Goal: Task Accomplishment & Management: Manage account settings

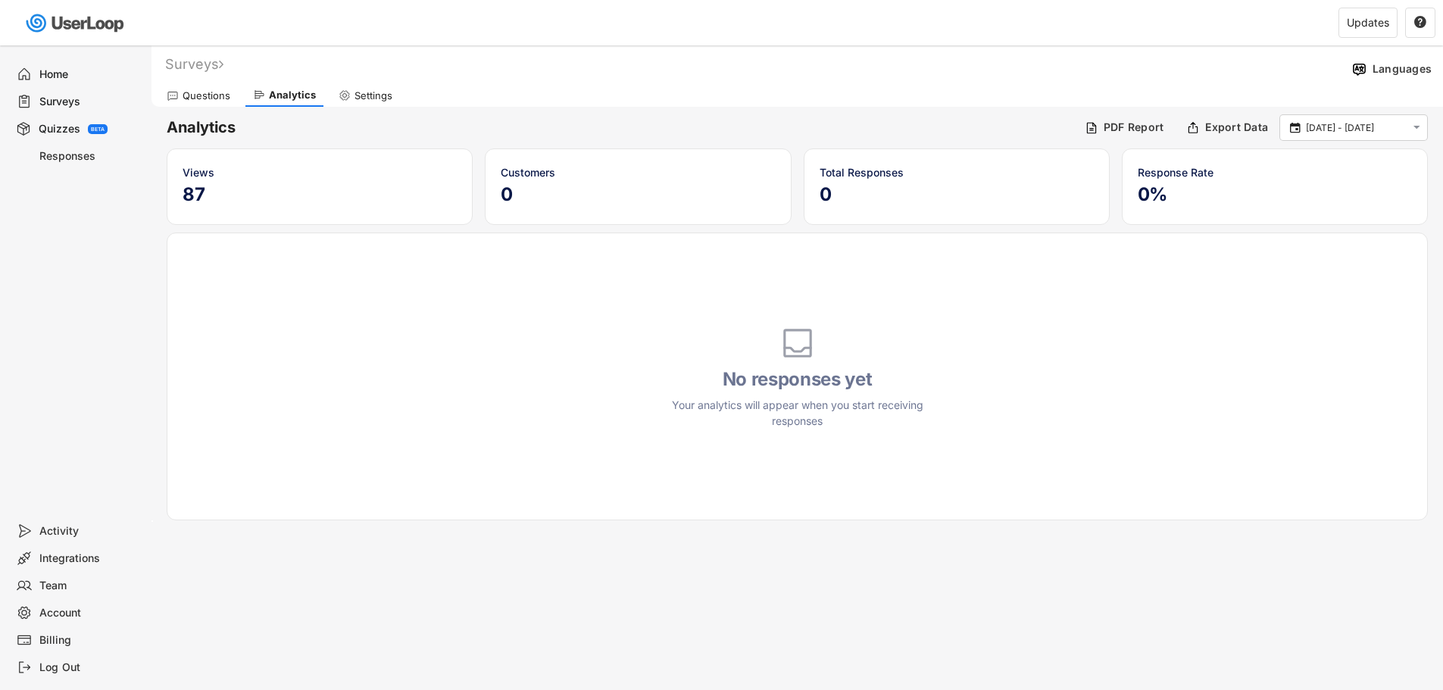
click at [67, 125] on div "Quizzes" at bounding box center [60, 129] width 42 height 14
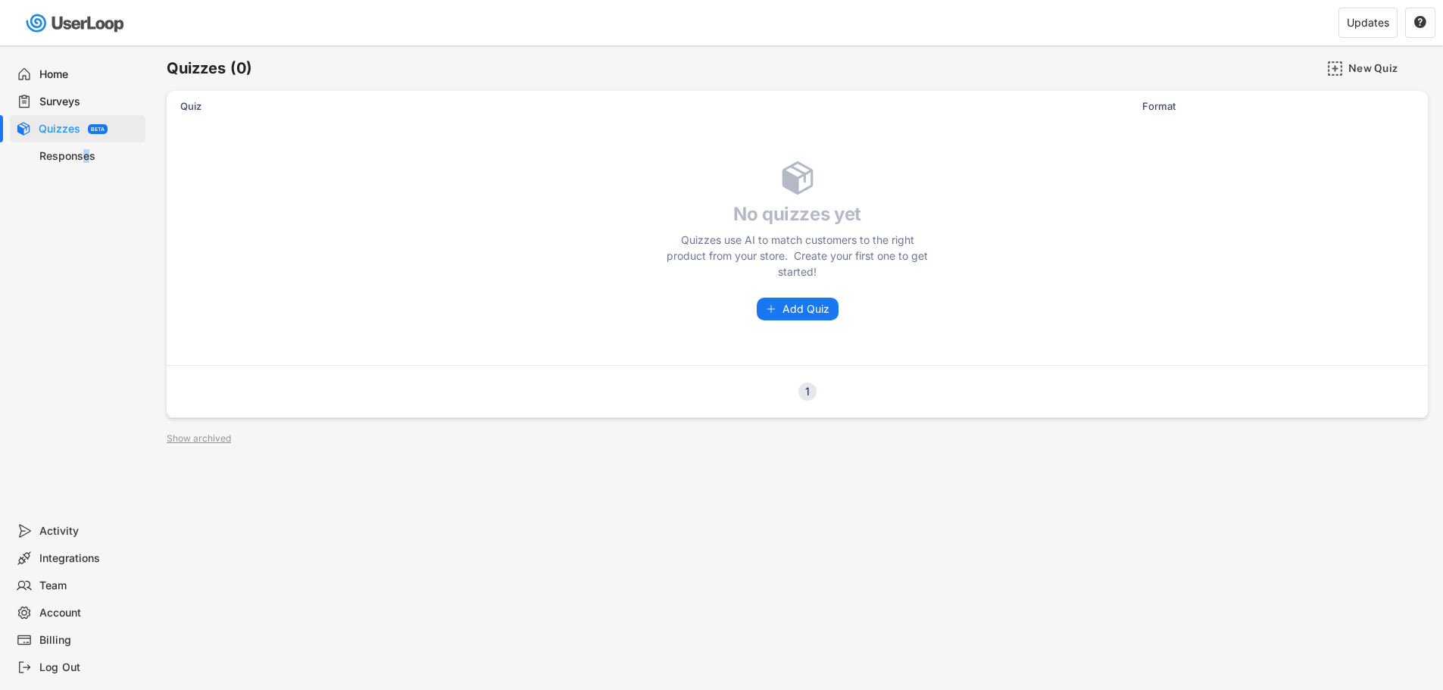
click at [87, 155] on div "Responses" at bounding box center [89, 156] width 100 height 14
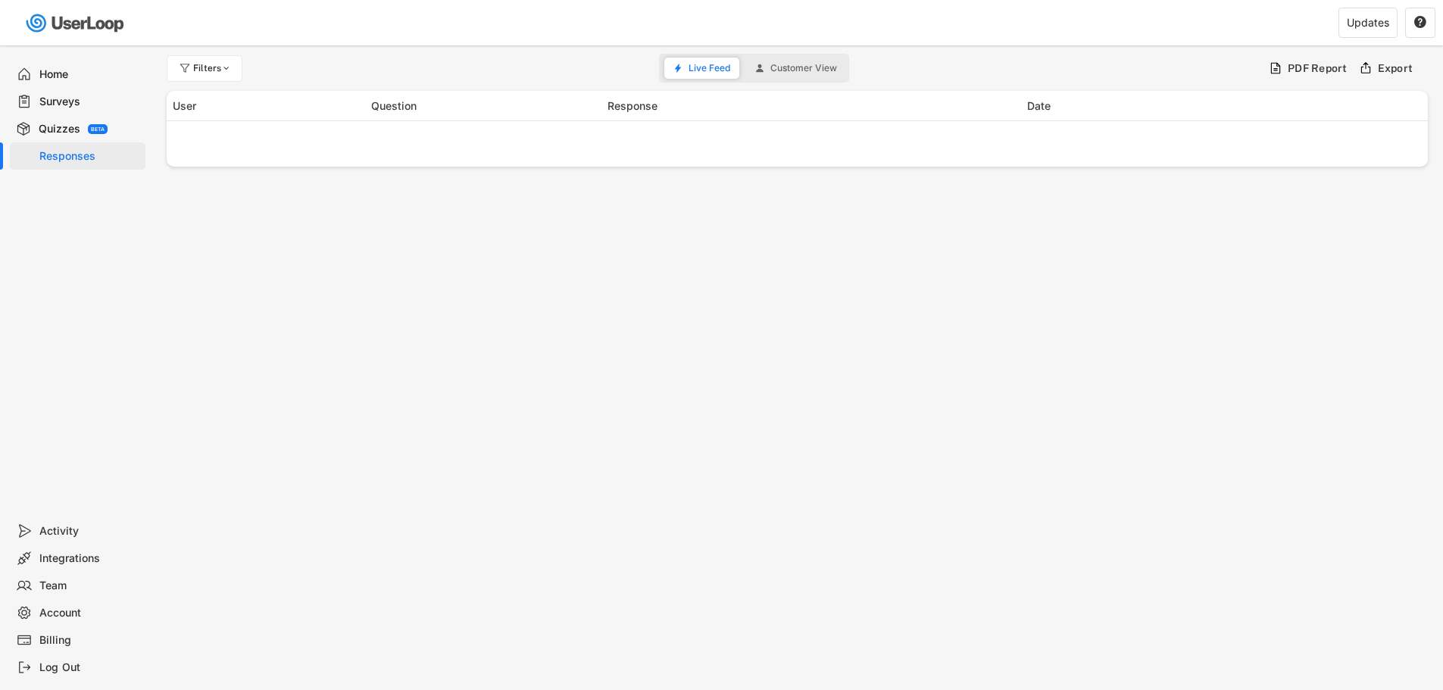
click at [75, 105] on div "Surveys" at bounding box center [89, 102] width 100 height 14
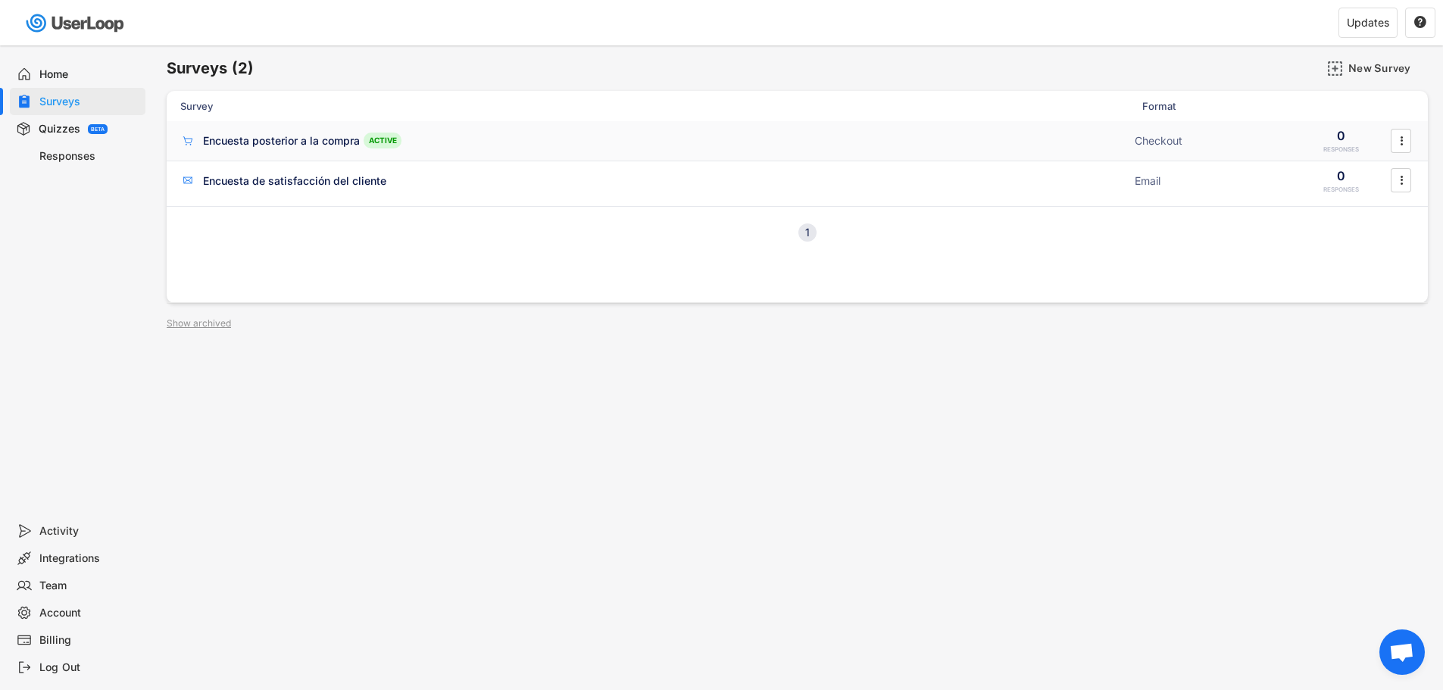
click at [476, 133] on div "Encuesta posterior a la compra ACTIVE" at bounding box center [653, 141] width 946 height 16
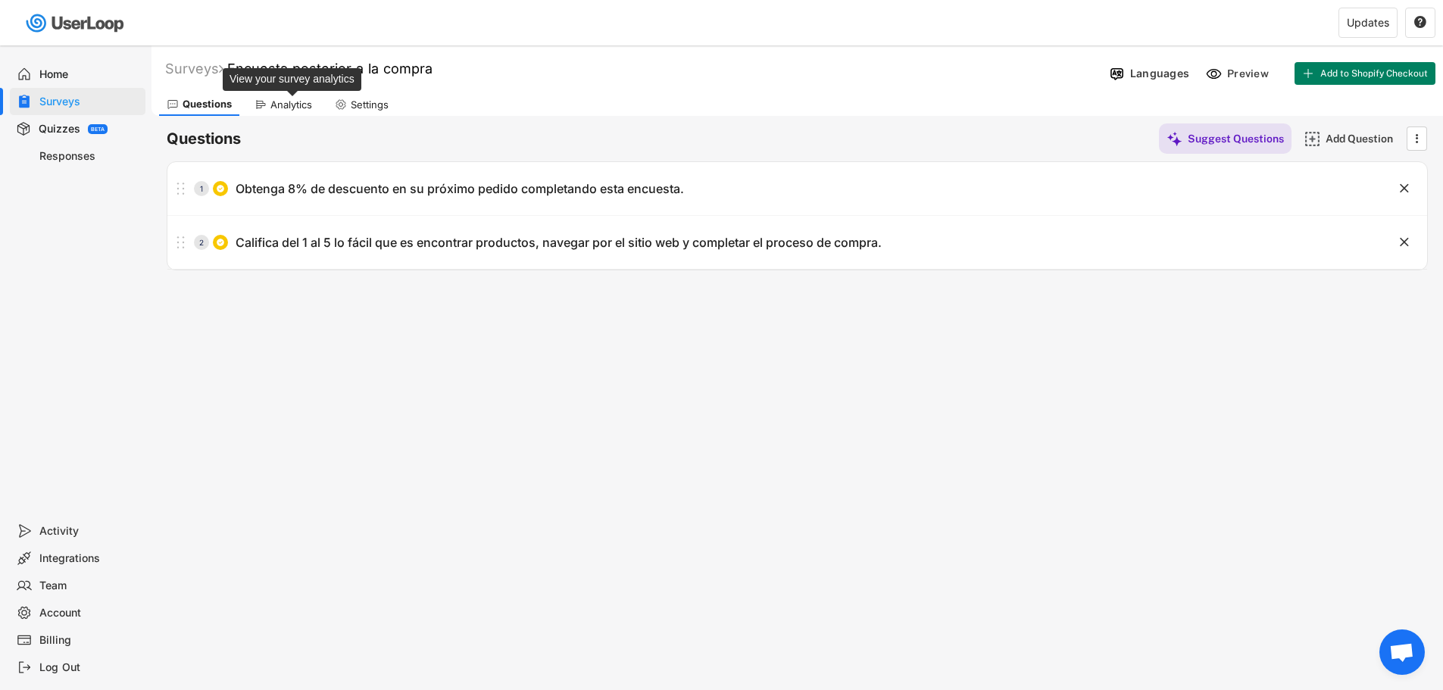
click at [279, 100] on div "Analytics" at bounding box center [291, 105] width 42 height 13
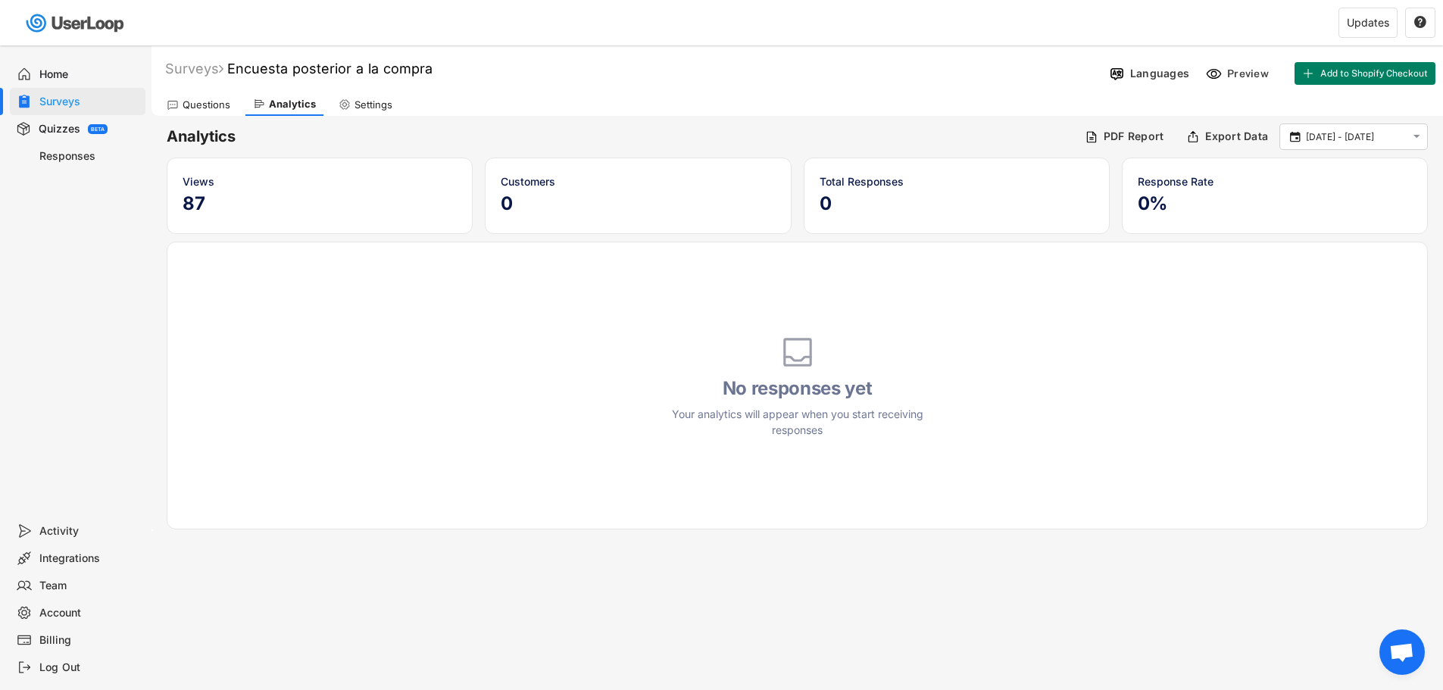
click at [52, 149] on div "Responses" at bounding box center [89, 156] width 100 height 14
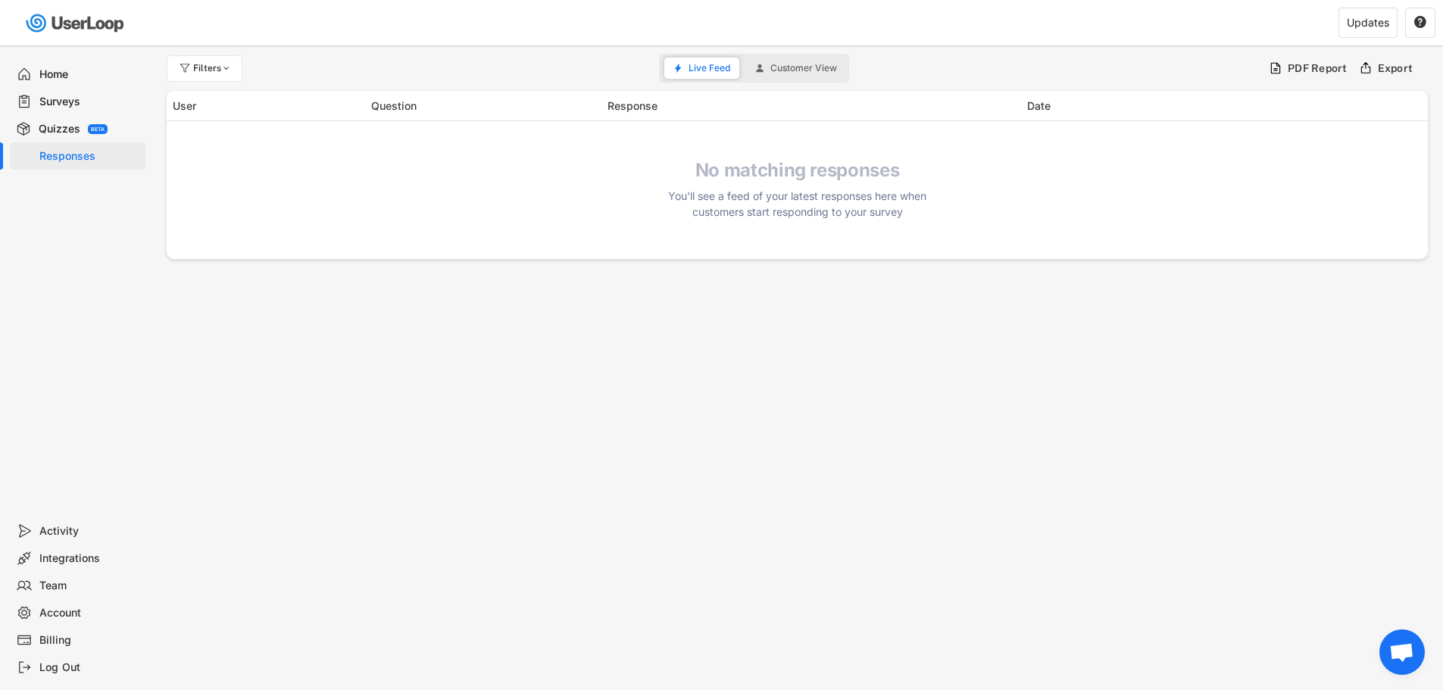
click at [55, 105] on div "Surveys" at bounding box center [89, 102] width 100 height 14
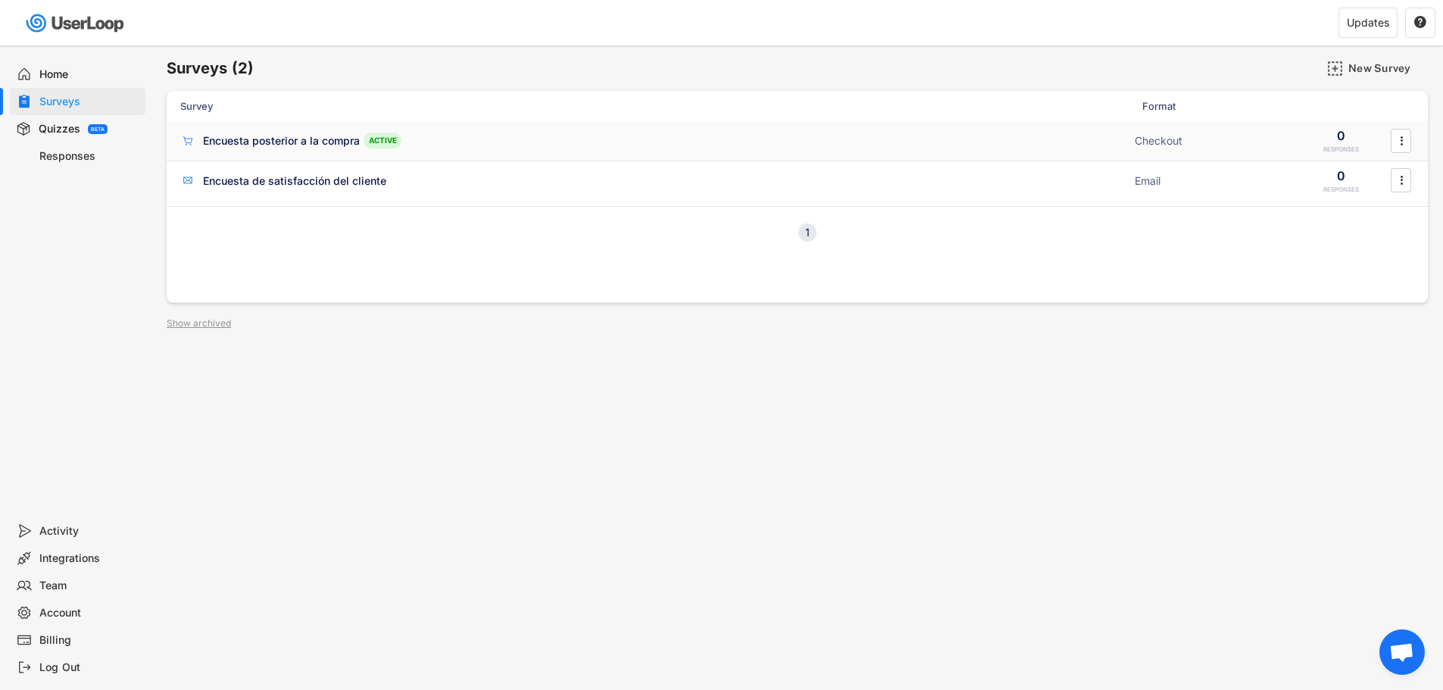
click at [277, 143] on div "Encuesta posterior a la compra" at bounding box center [281, 140] width 157 height 15
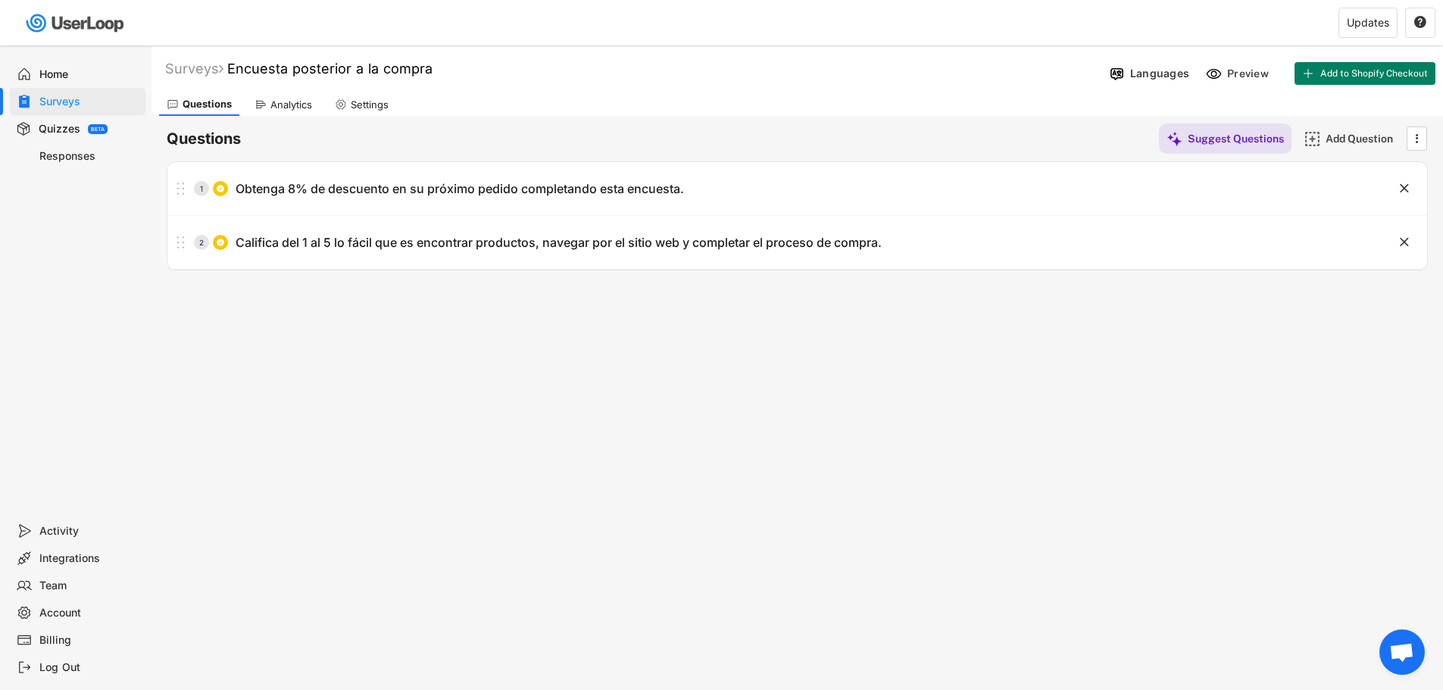
click at [296, 115] on div "Analytics" at bounding box center [283, 104] width 73 height 23
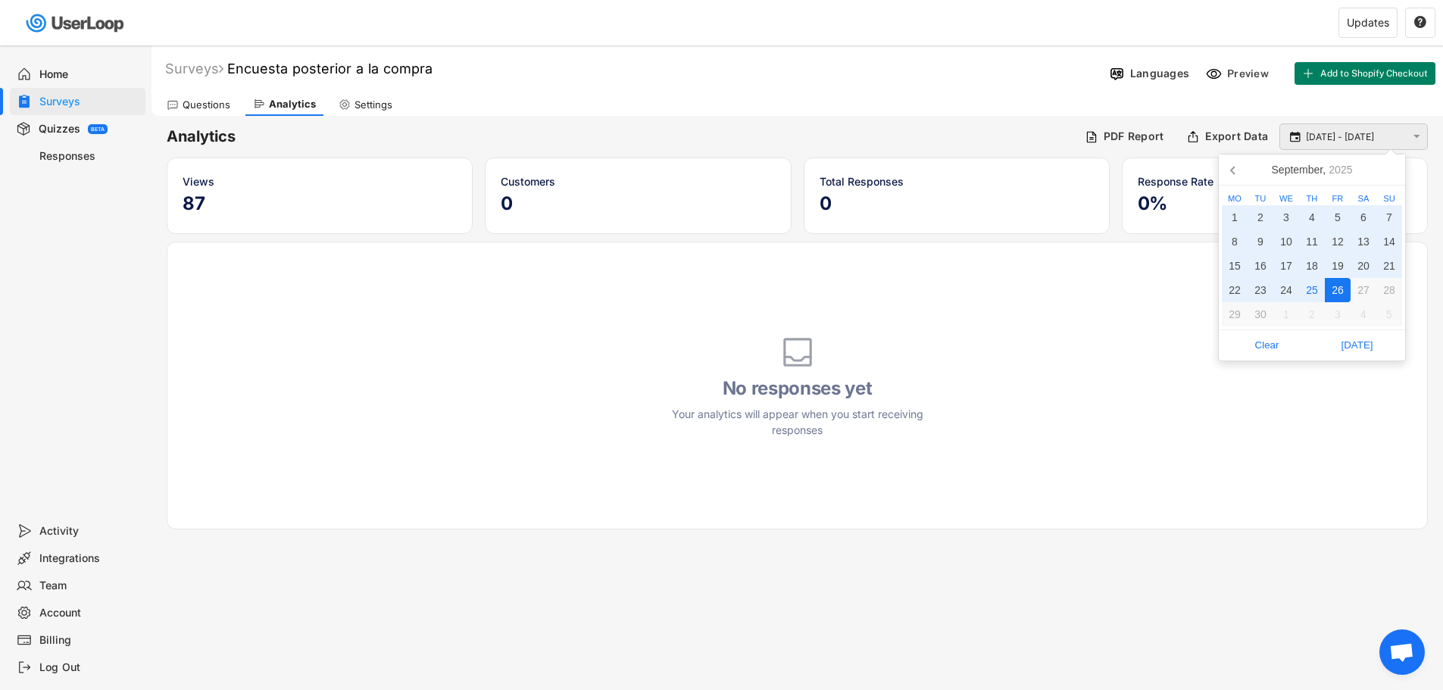
click at [1334, 138] on input "[DATE] - [DATE]" at bounding box center [1356, 137] width 100 height 15
click at [1312, 285] on div "25" at bounding box center [1312, 290] width 26 height 24
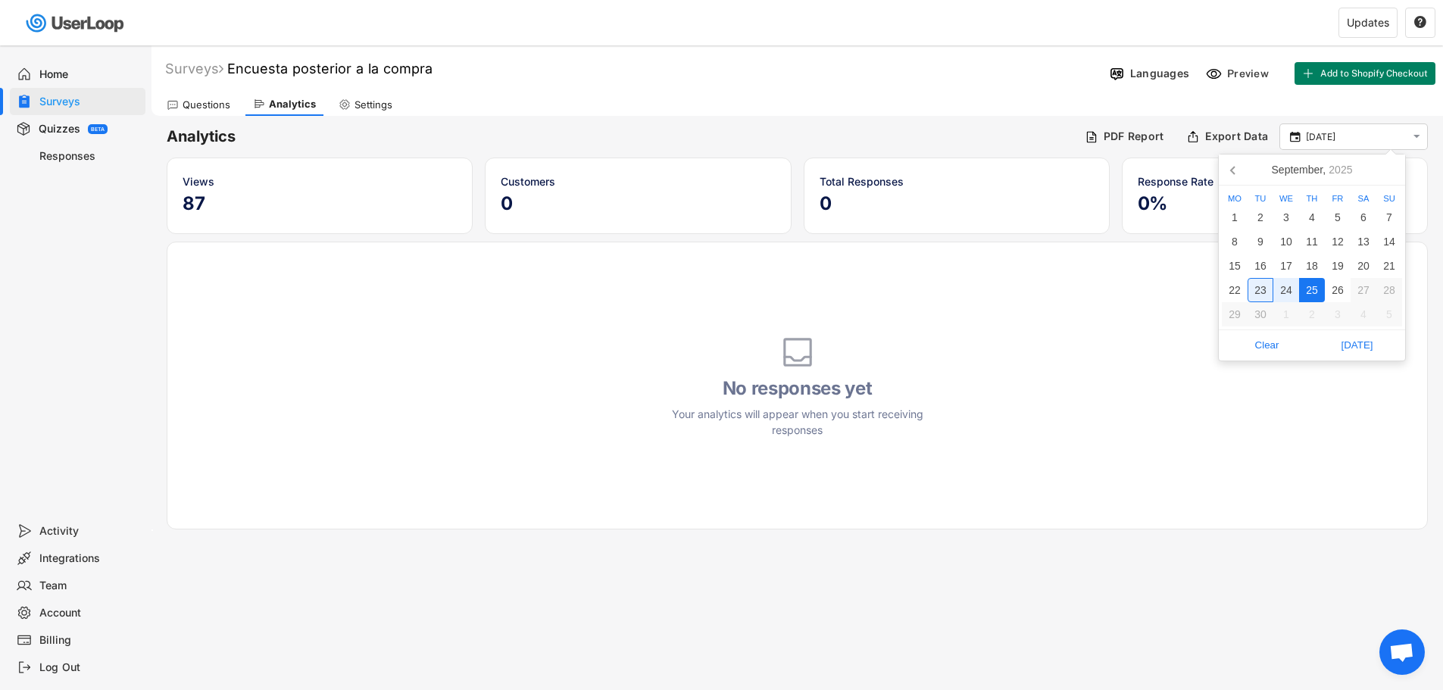
click at [1252, 288] on div "23" at bounding box center [1261, 290] width 26 height 24
type input "[DATE] - [DATE]"
click at [384, 102] on div "Settings" at bounding box center [374, 105] width 38 height 13
select select ""weekly""
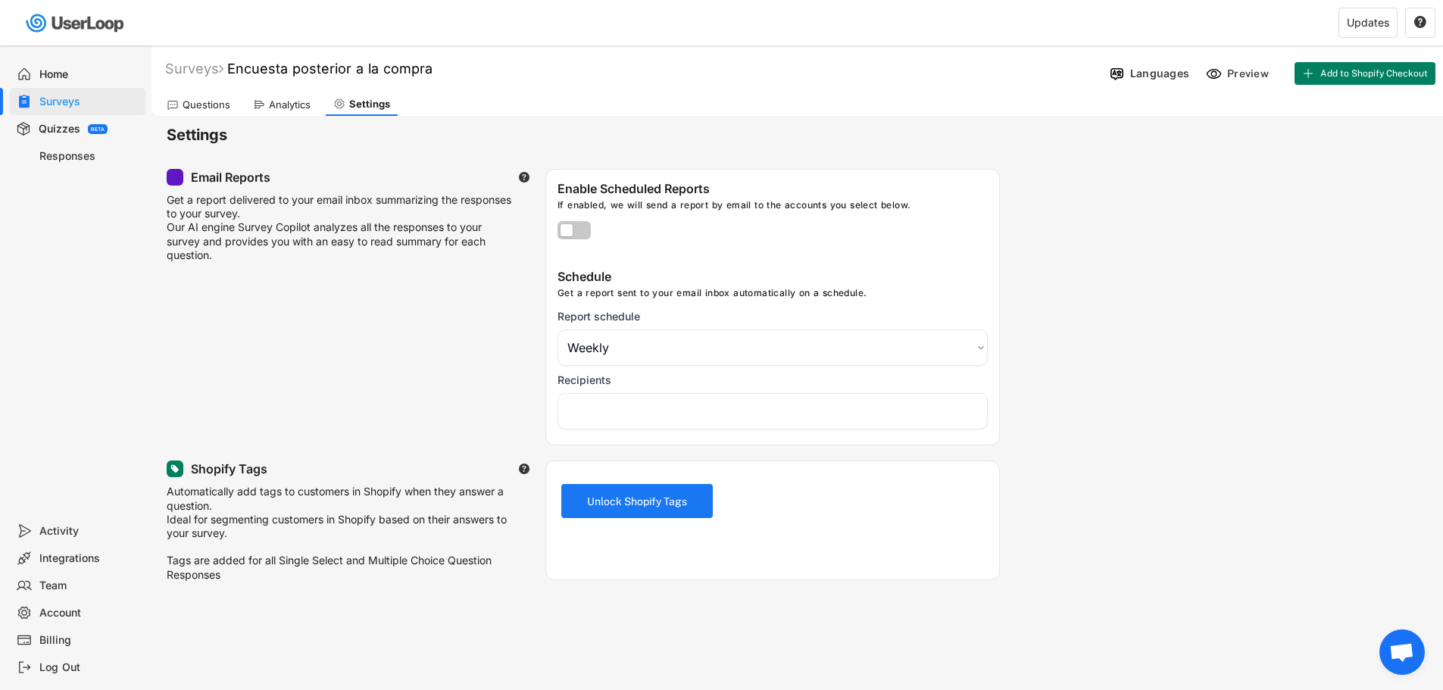
select select "1348695171700984260__LOOKUP__1757944309911x221229100116467460"
click at [284, 105] on div "Analytics" at bounding box center [290, 105] width 42 height 13
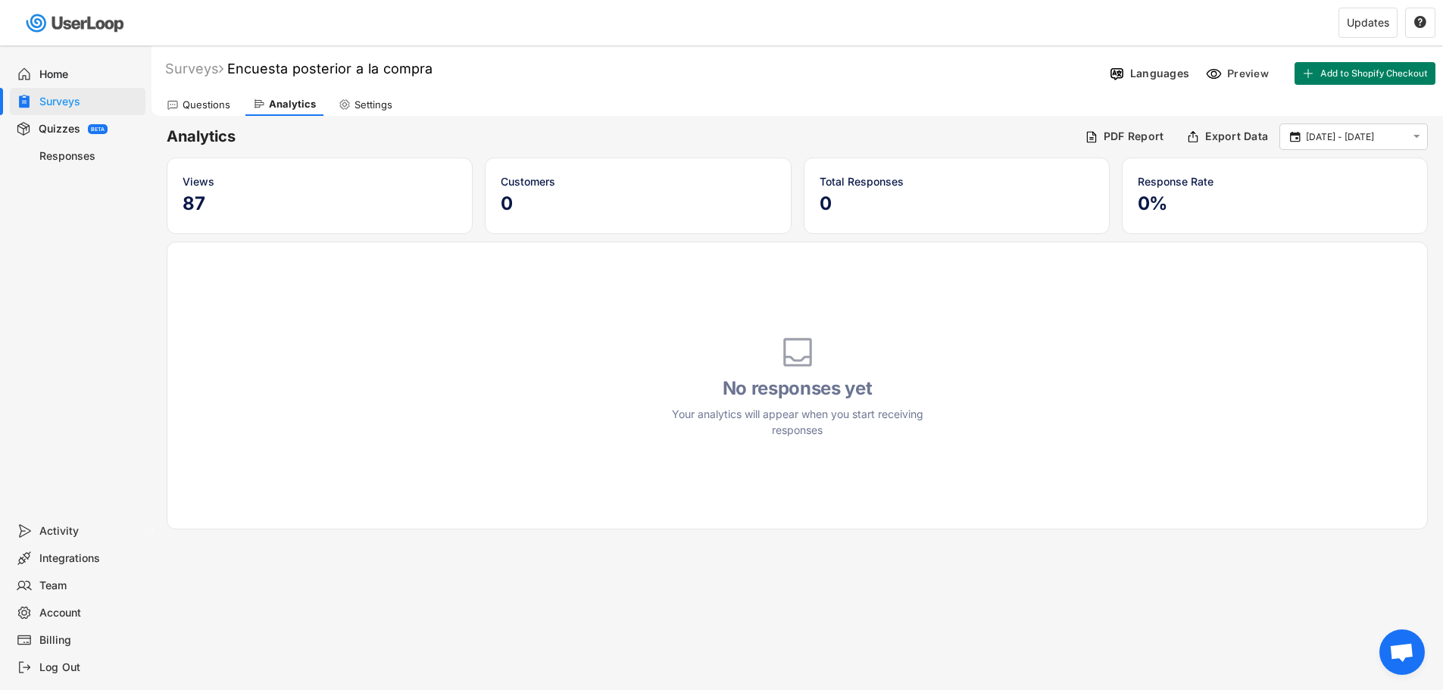
click at [86, 109] on div "Surveys" at bounding box center [78, 101] width 136 height 27
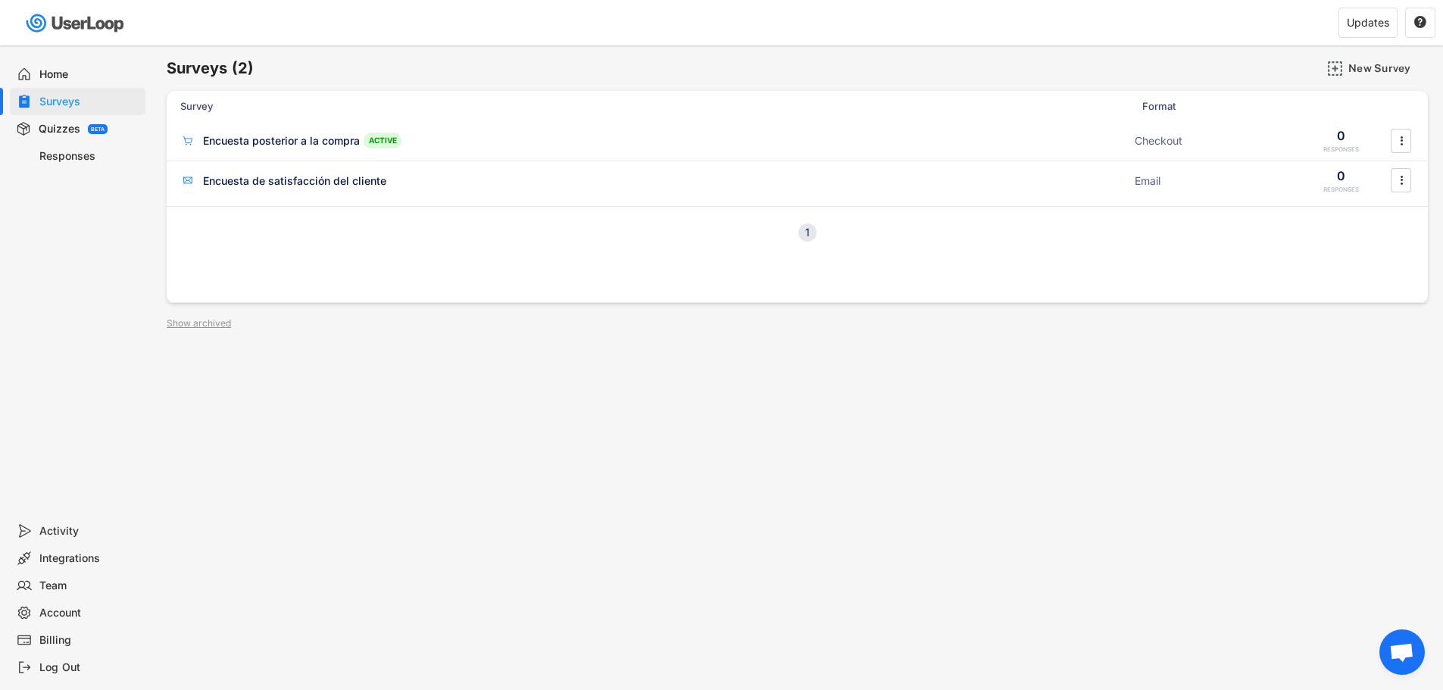
click at [67, 634] on div "Billing" at bounding box center [89, 640] width 100 height 14
